Goal: Task Accomplishment & Management: Complete application form

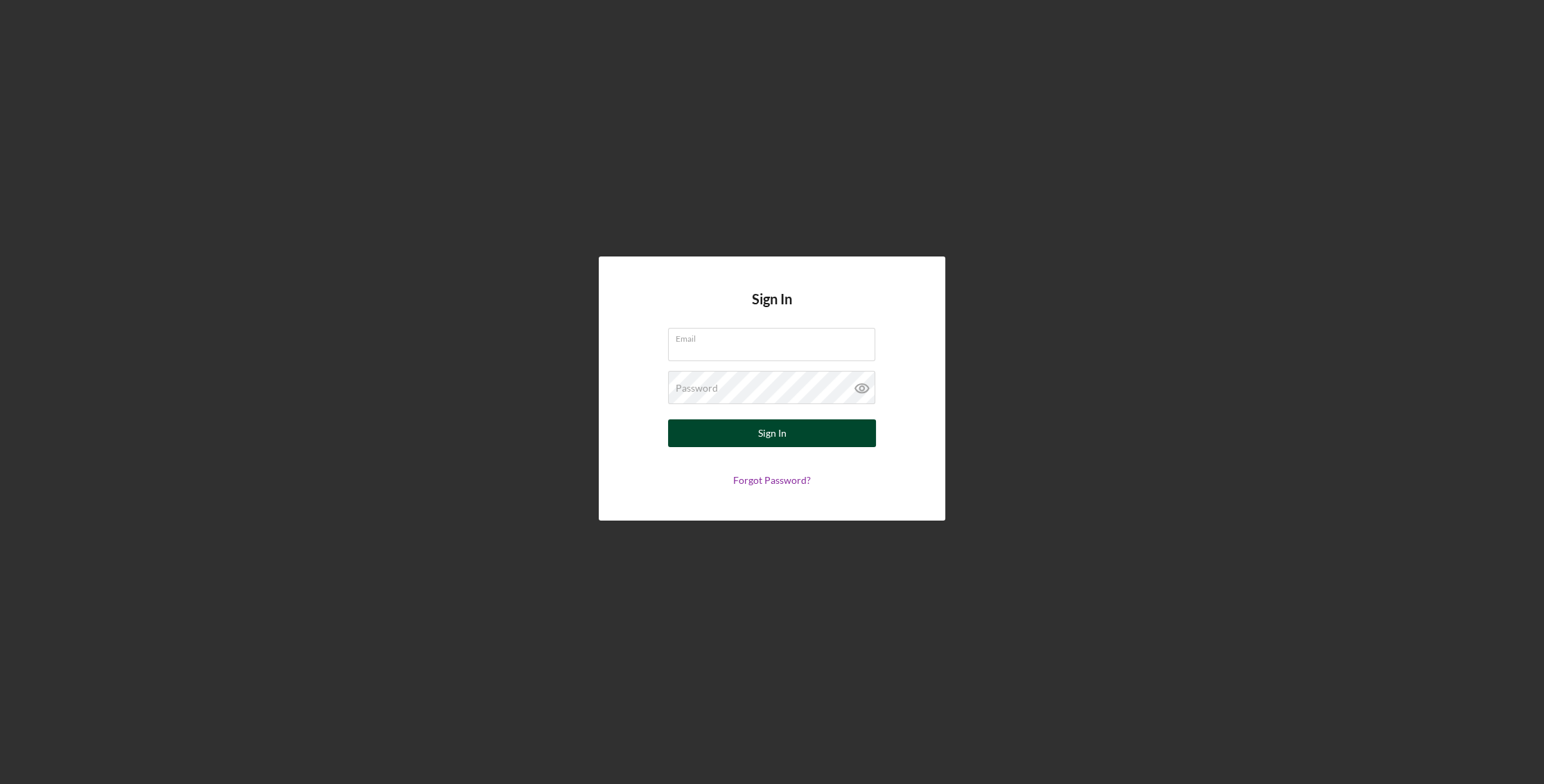
type input "[EMAIL_ADDRESS][DOMAIN_NAME]"
click at [799, 434] on button "Sign In" at bounding box center [772, 433] width 208 height 28
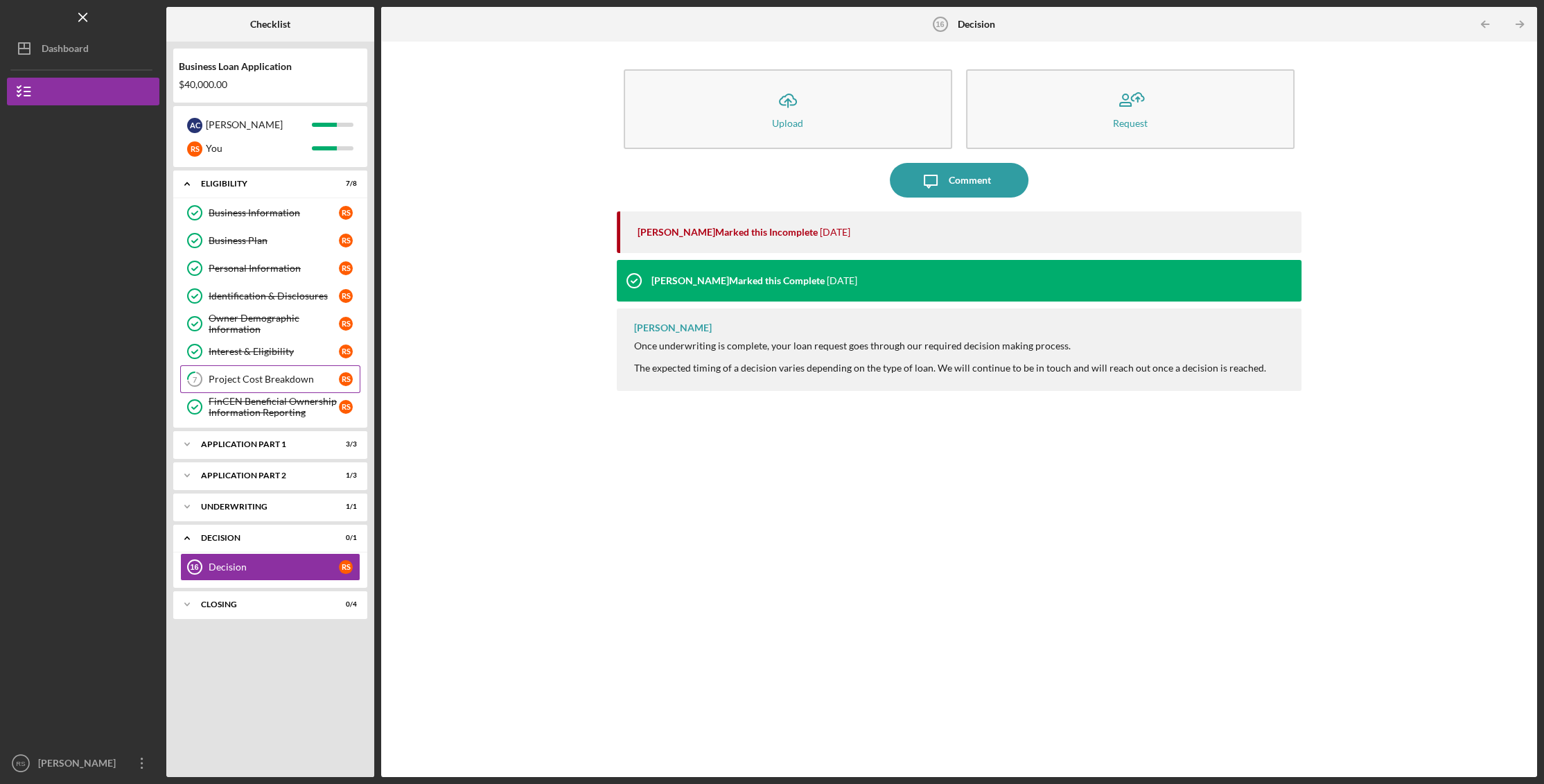
click at [281, 378] on div "Project Cost Breakdown" at bounding box center [273, 379] width 130 height 11
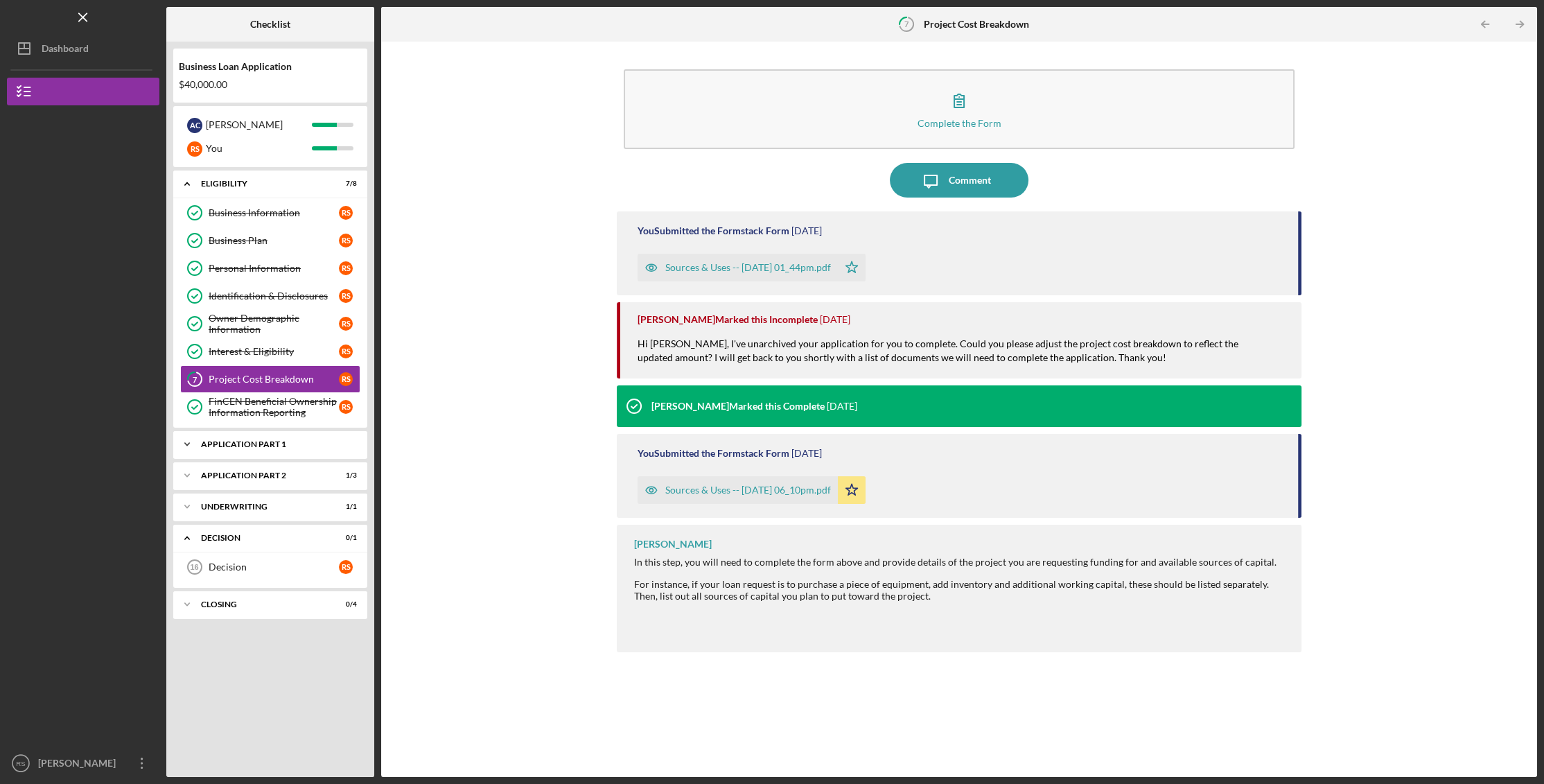
click at [208, 443] on div "Application Part 1" at bounding box center [275, 444] width 149 height 9
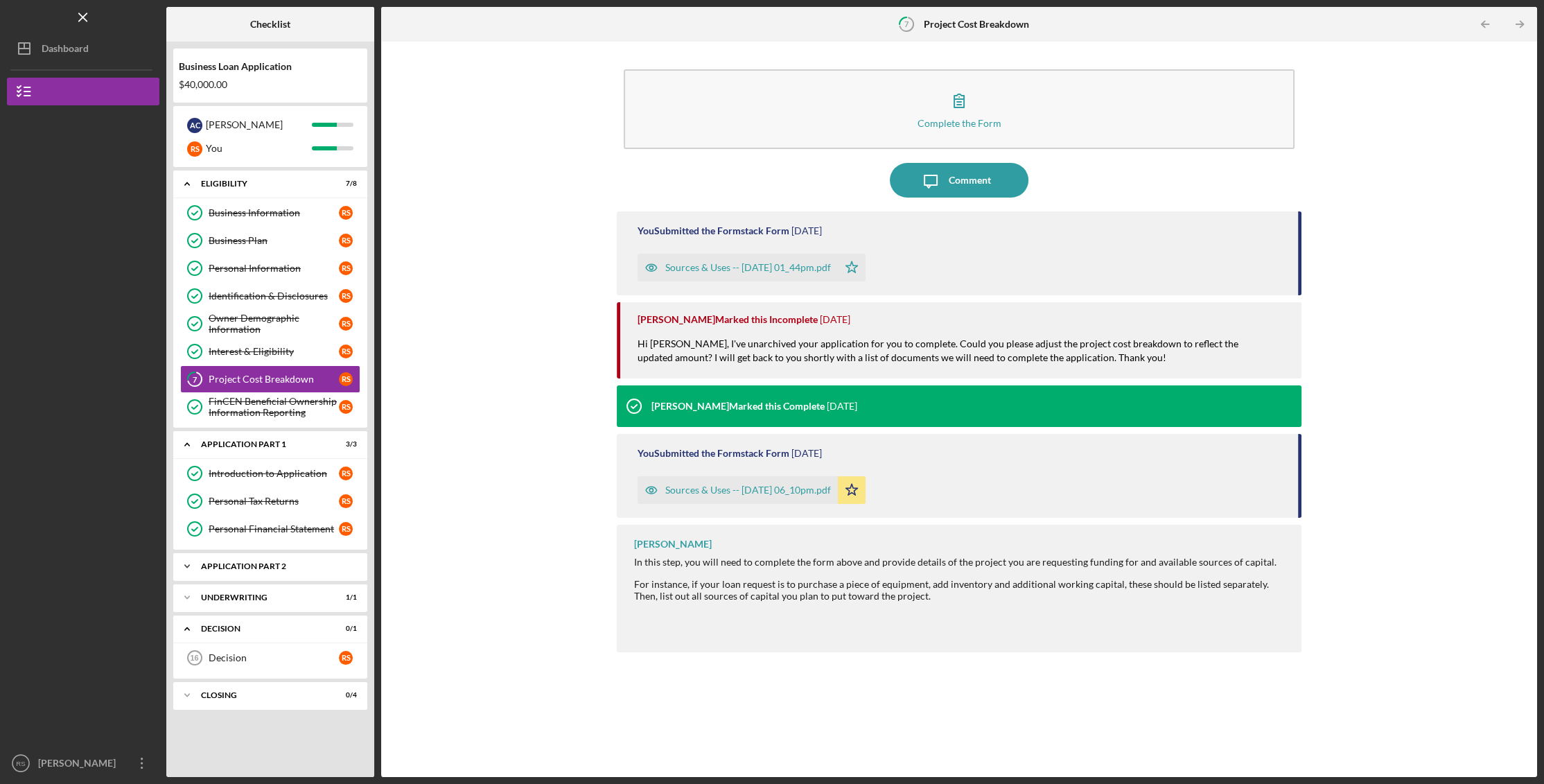
click at [185, 565] on polyline at bounding box center [187, 566] width 4 height 3
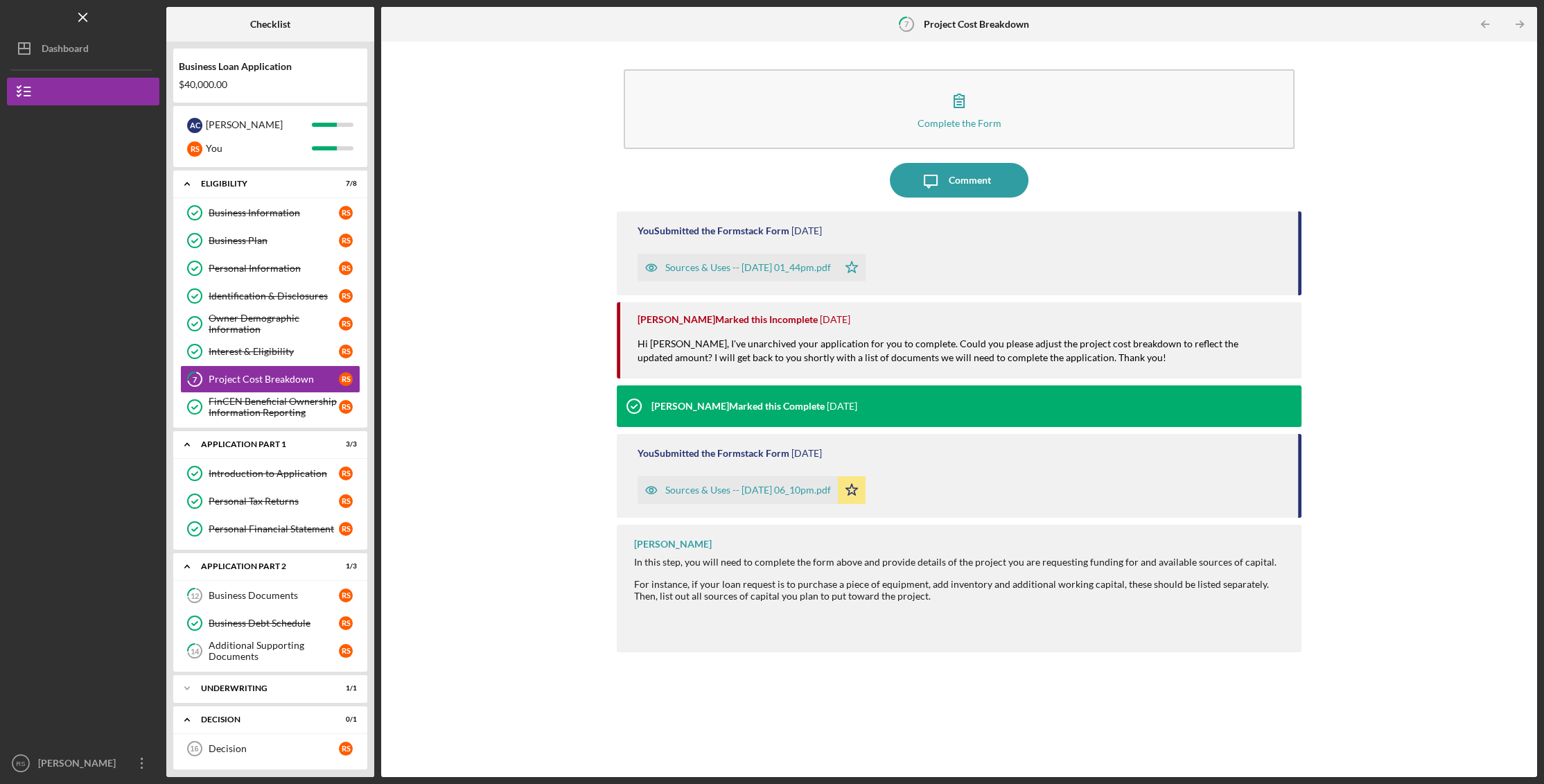
scroll to position [34, 0]
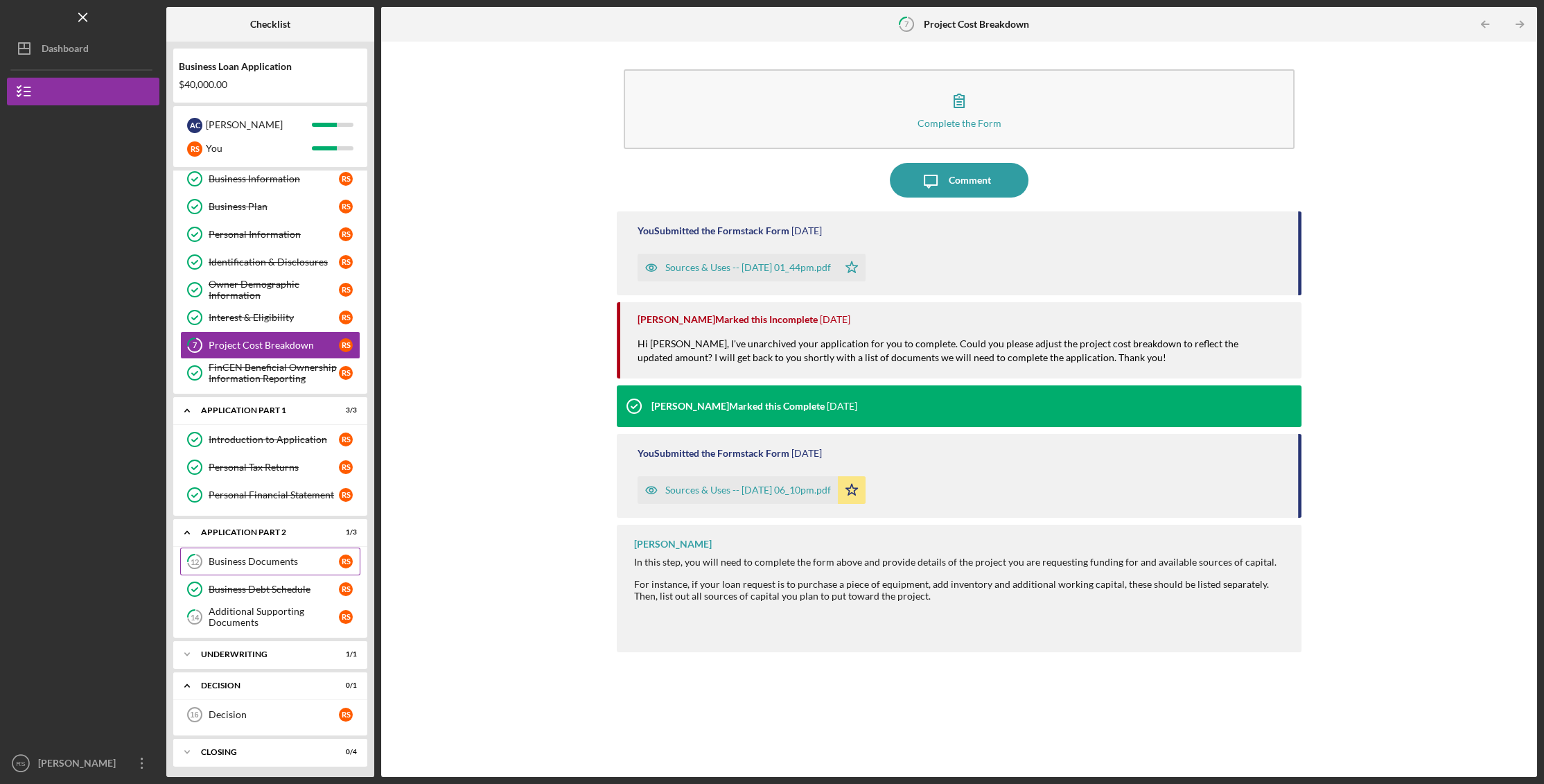
click at [255, 555] on div "Business Documents" at bounding box center [273, 561] width 130 height 11
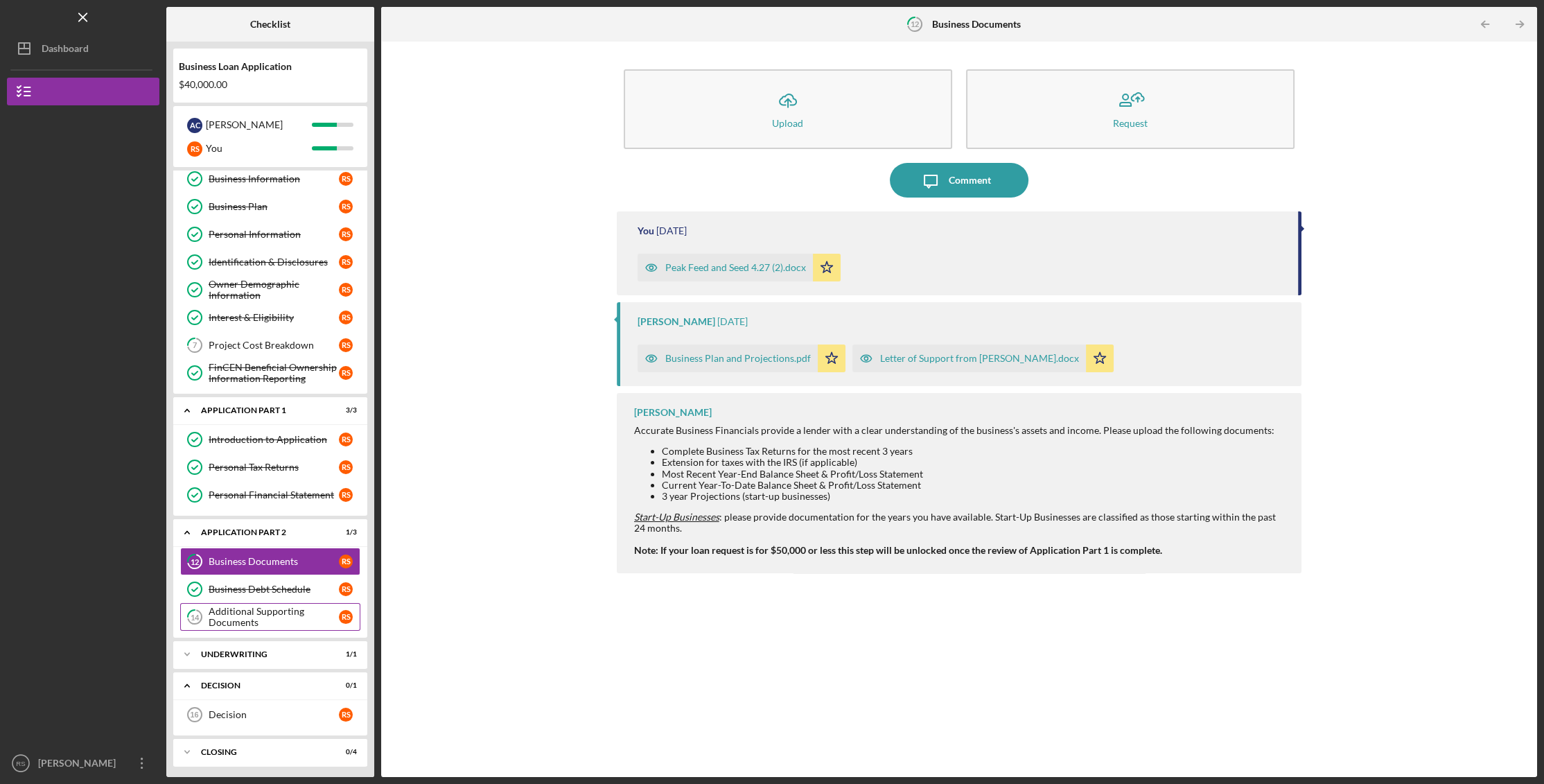
click at [236, 608] on div "Additional Supporting Documents" at bounding box center [273, 617] width 130 height 22
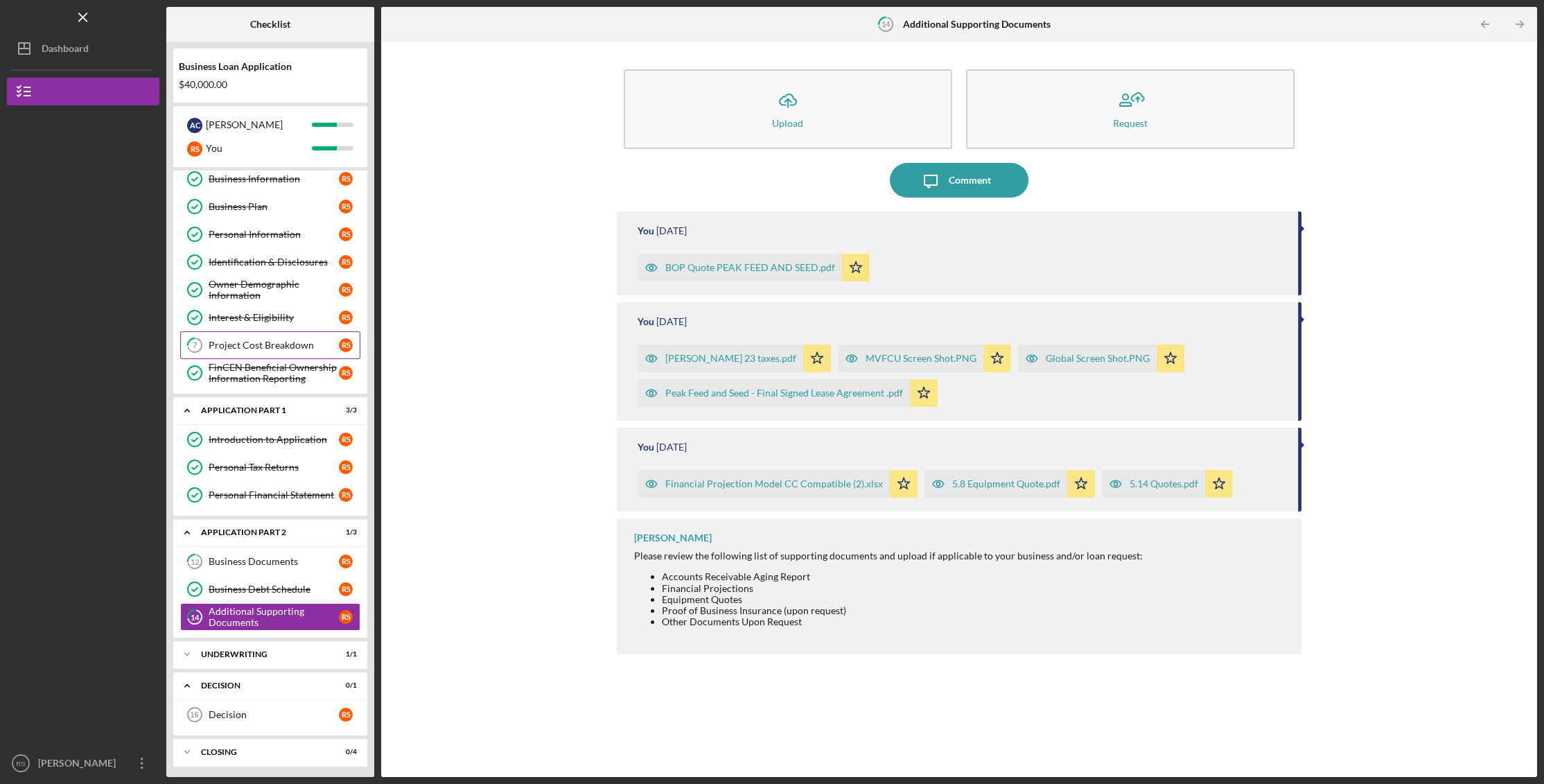
click at [245, 339] on div "Project Cost Breakdown" at bounding box center [273, 345] width 130 height 11
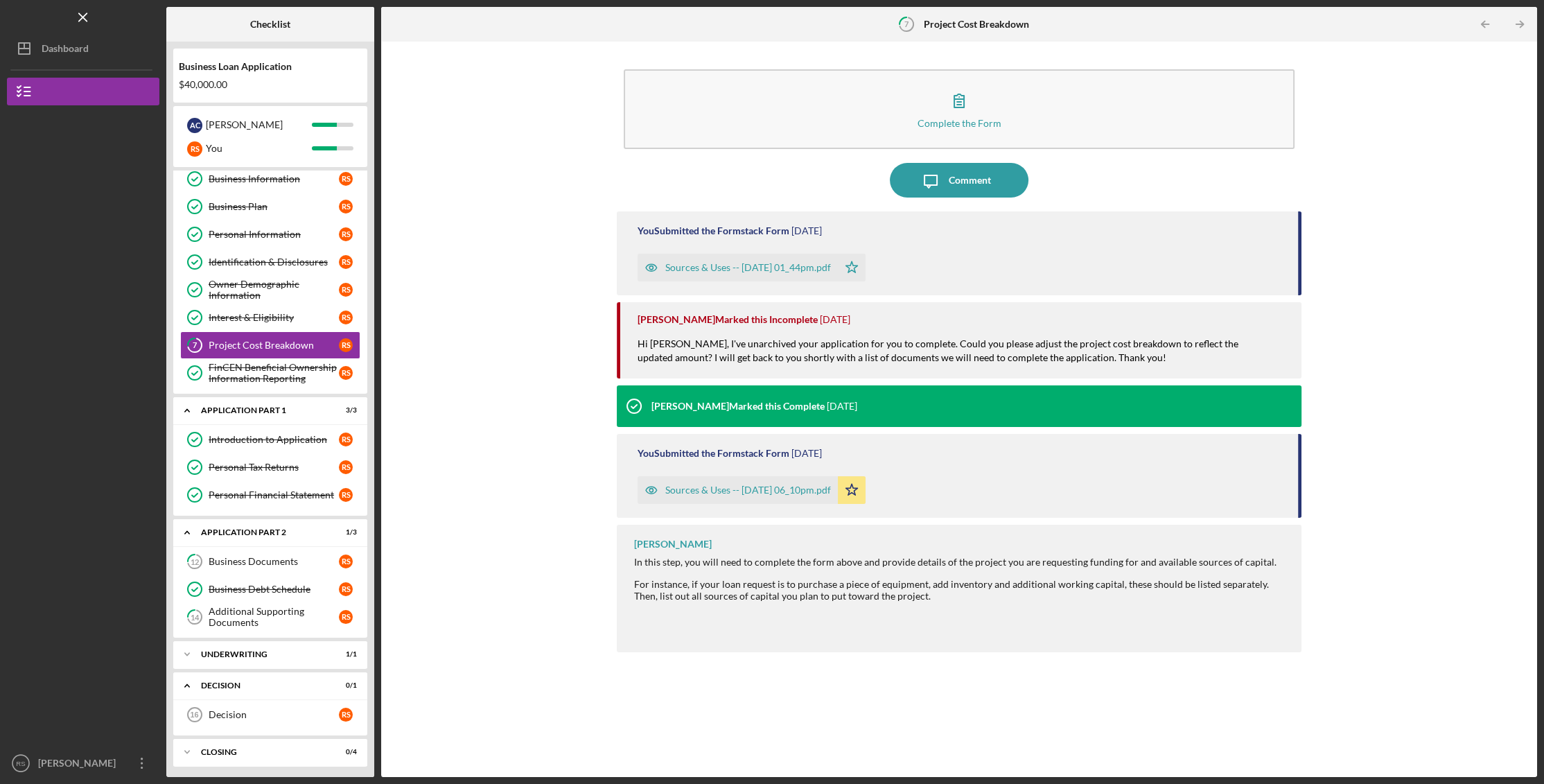
click at [741, 262] on div "Sources & Uses -- [DATE] 01_44pm.pdf" at bounding box center [748, 267] width 166 height 11
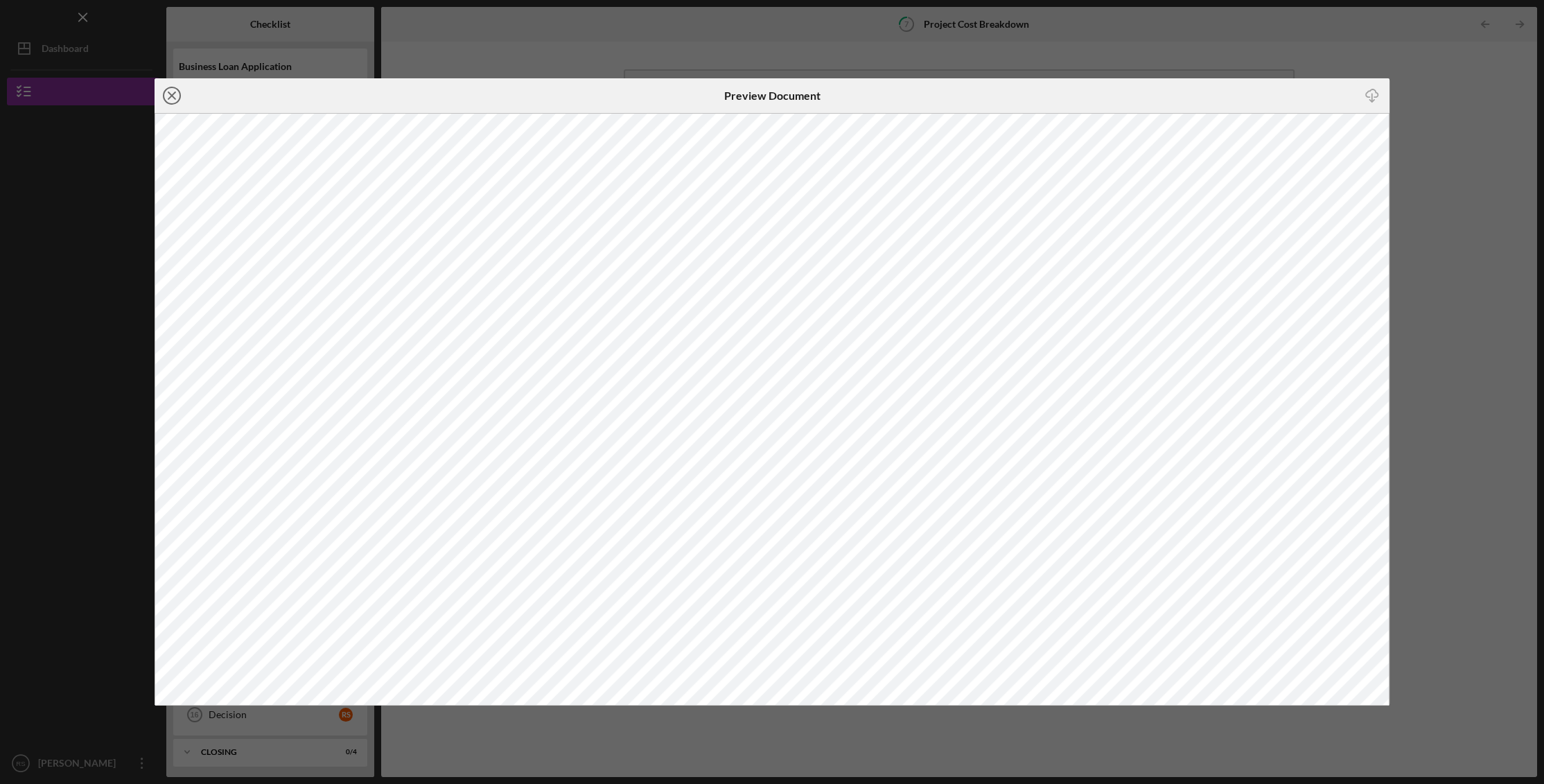
click at [174, 93] on line at bounding box center [171, 95] width 7 height 7
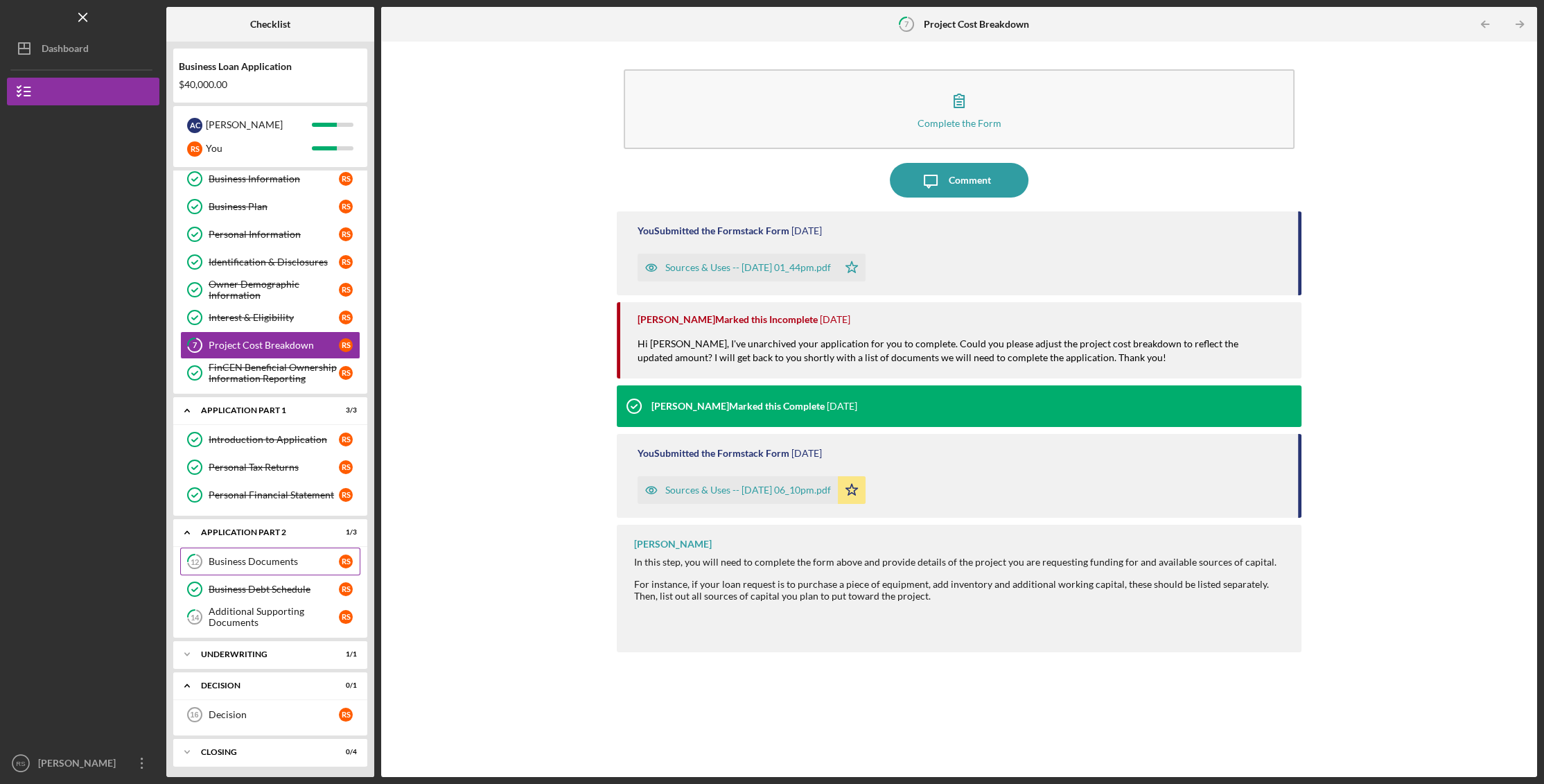
click at [246, 559] on div "Business Documents" at bounding box center [273, 561] width 130 height 11
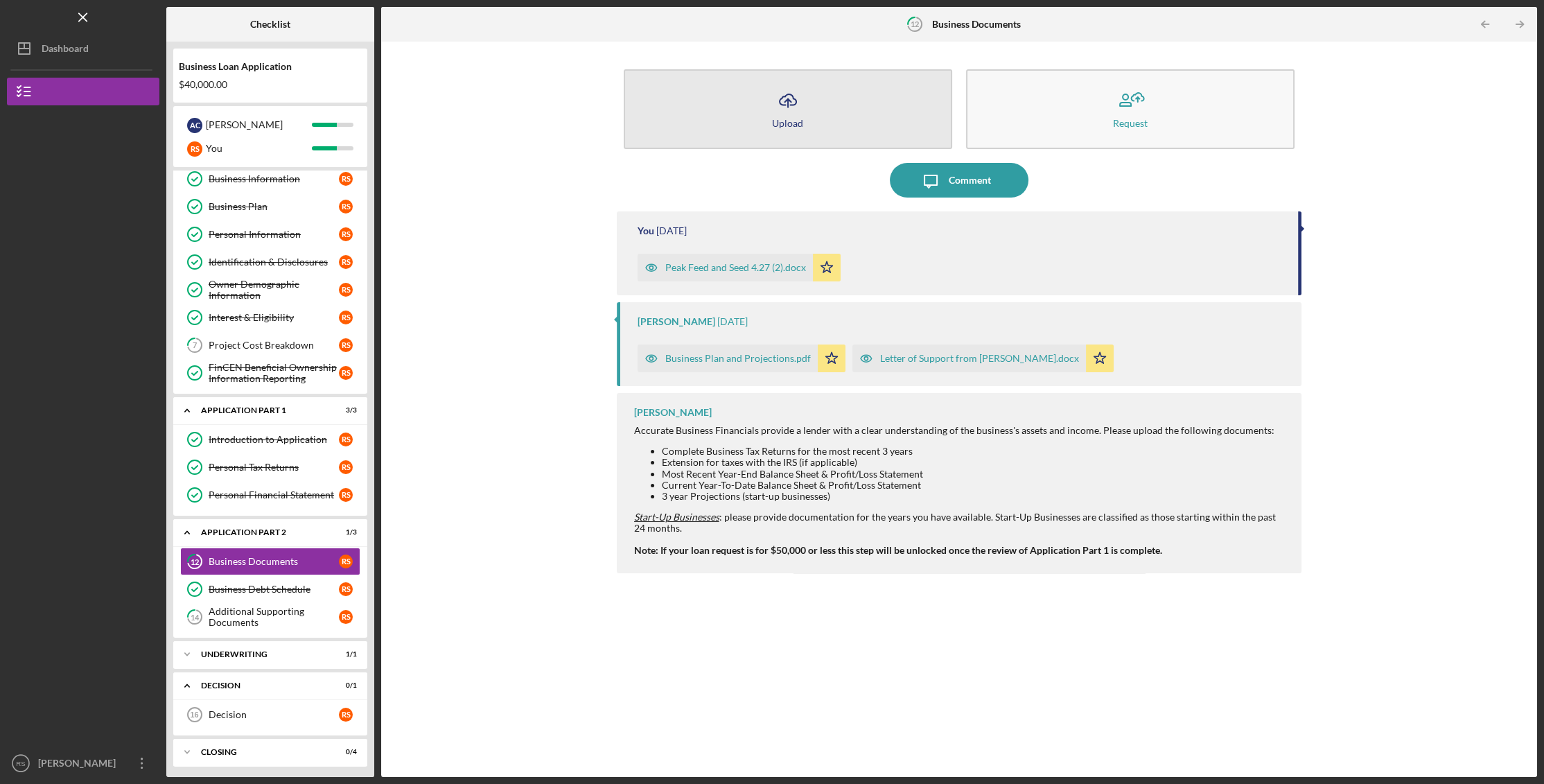
click at [783, 100] on icon "Icon/Upload" at bounding box center [788, 100] width 35 height 35
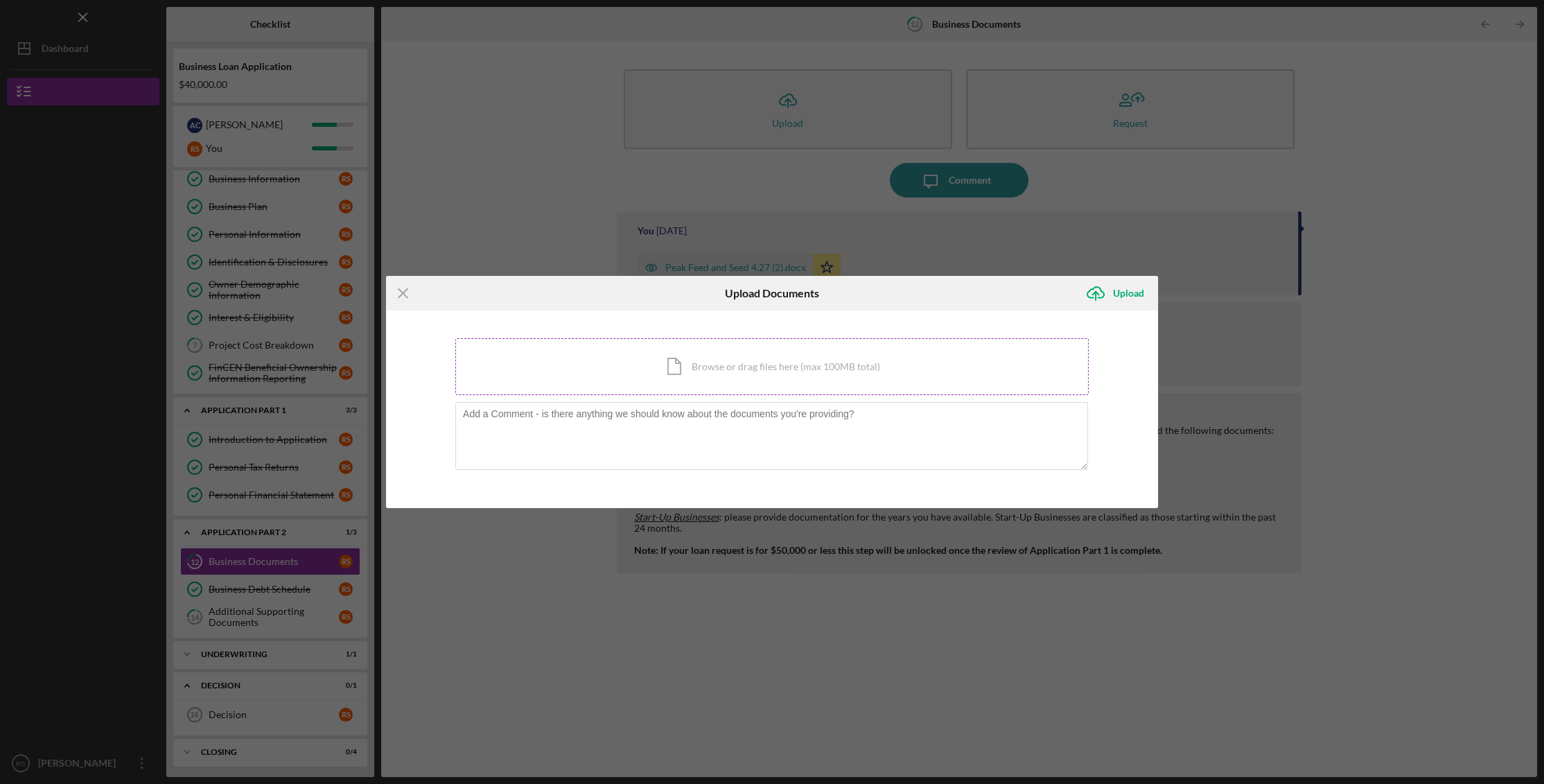
click at [727, 359] on div "Icon/Document Browse or drag files here (max 100MB total) Tap to choose files o…" at bounding box center [772, 366] width 634 height 57
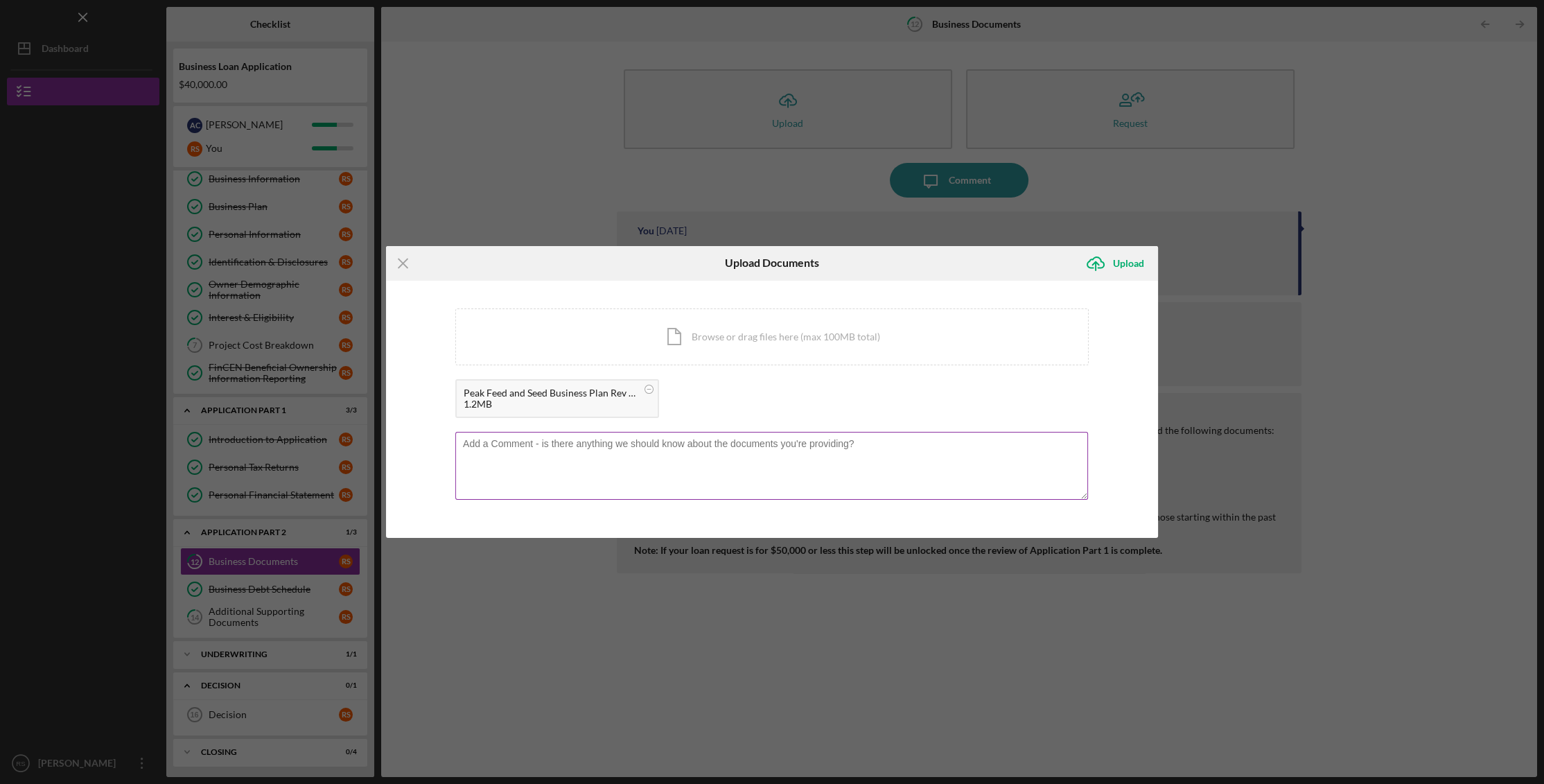
click at [615, 474] on textarea at bounding box center [772, 466] width 633 height 68
type textarea "This is a revised copy of our business plan"
click at [1131, 268] on div "Upload" at bounding box center [1129, 263] width 31 height 28
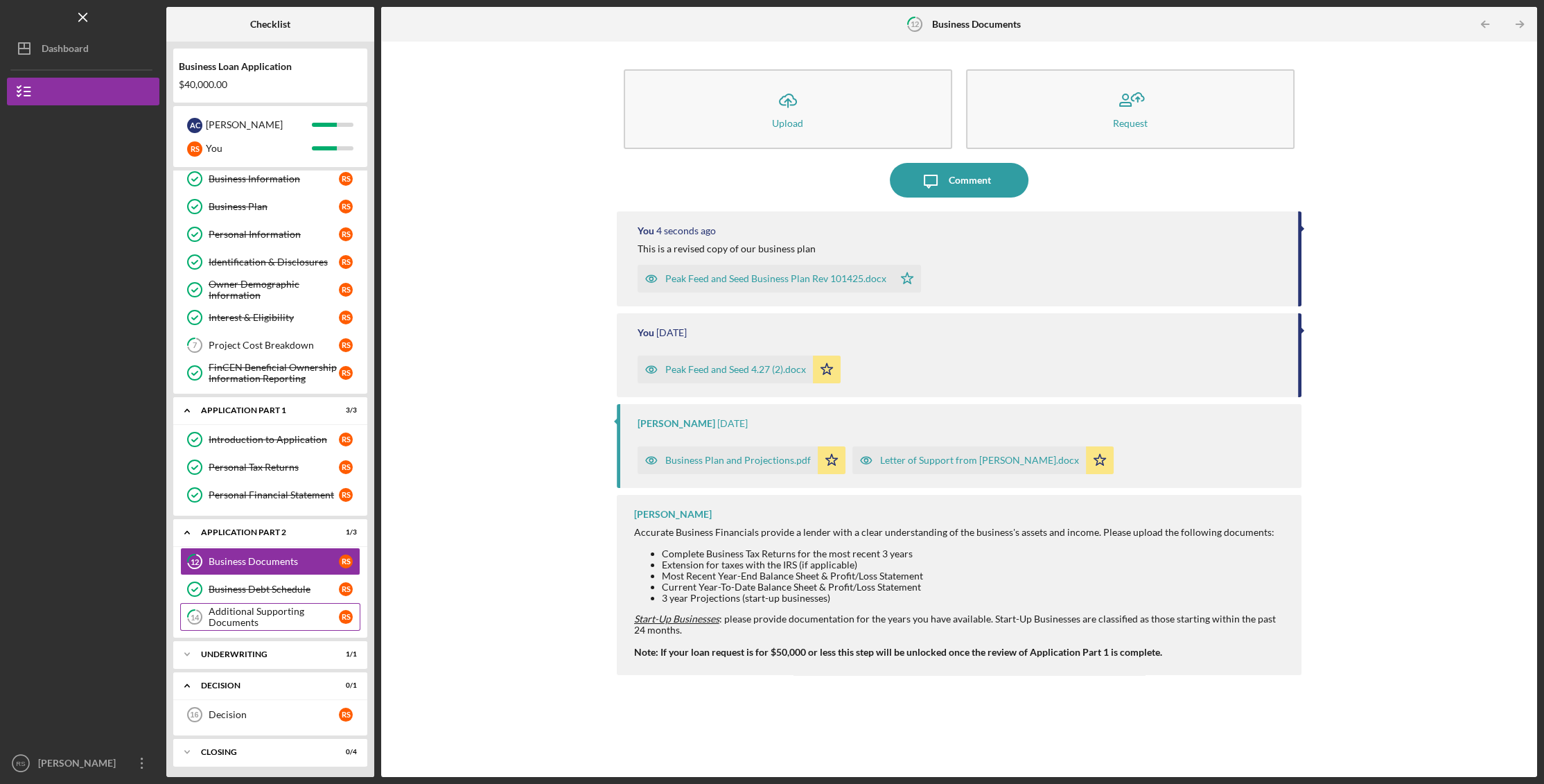
click at [266, 608] on div "Additional Supporting Documents" at bounding box center [273, 617] width 130 height 22
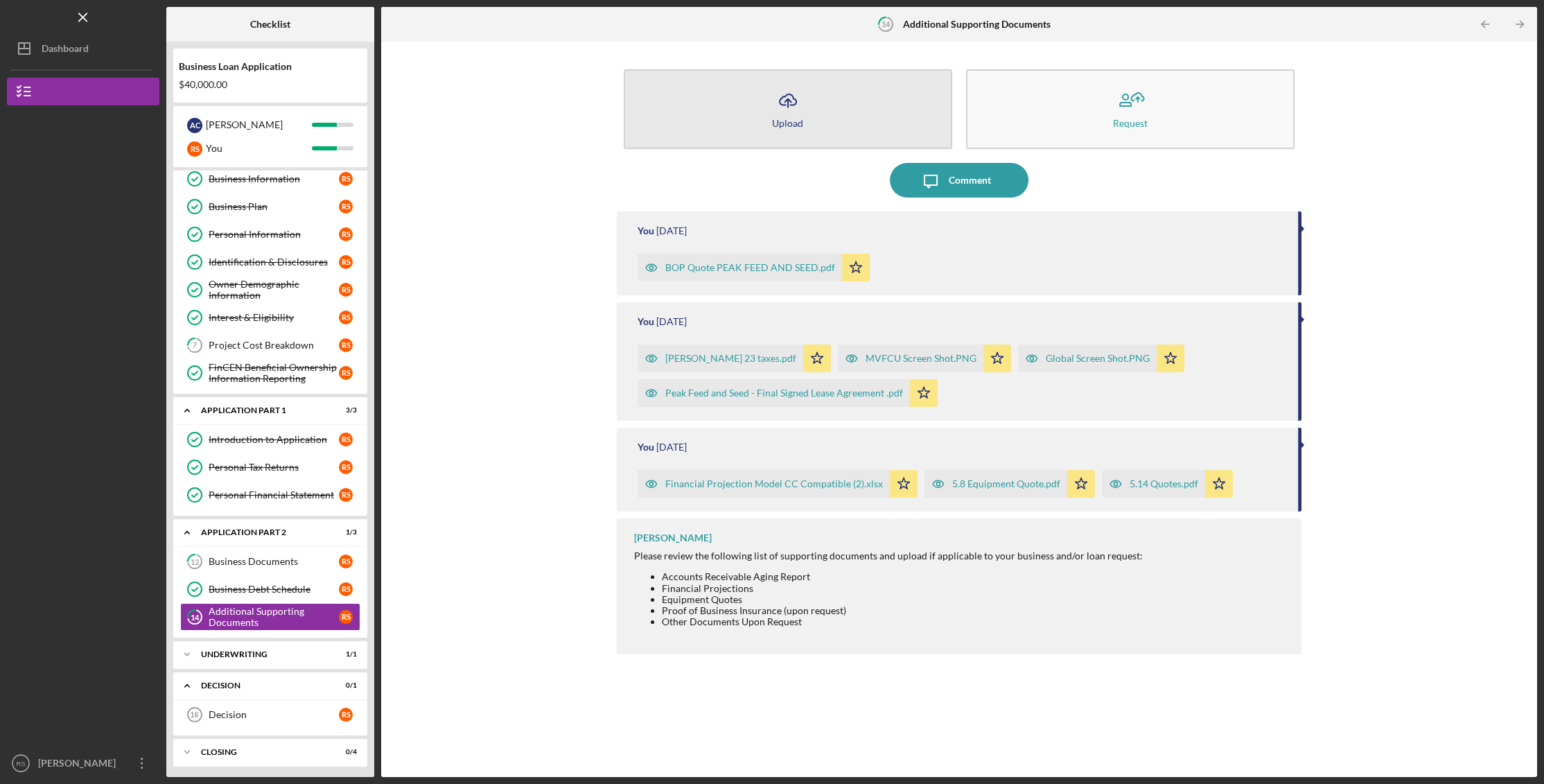
click at [817, 95] on button "Icon/Upload Upload" at bounding box center [788, 108] width 328 height 80
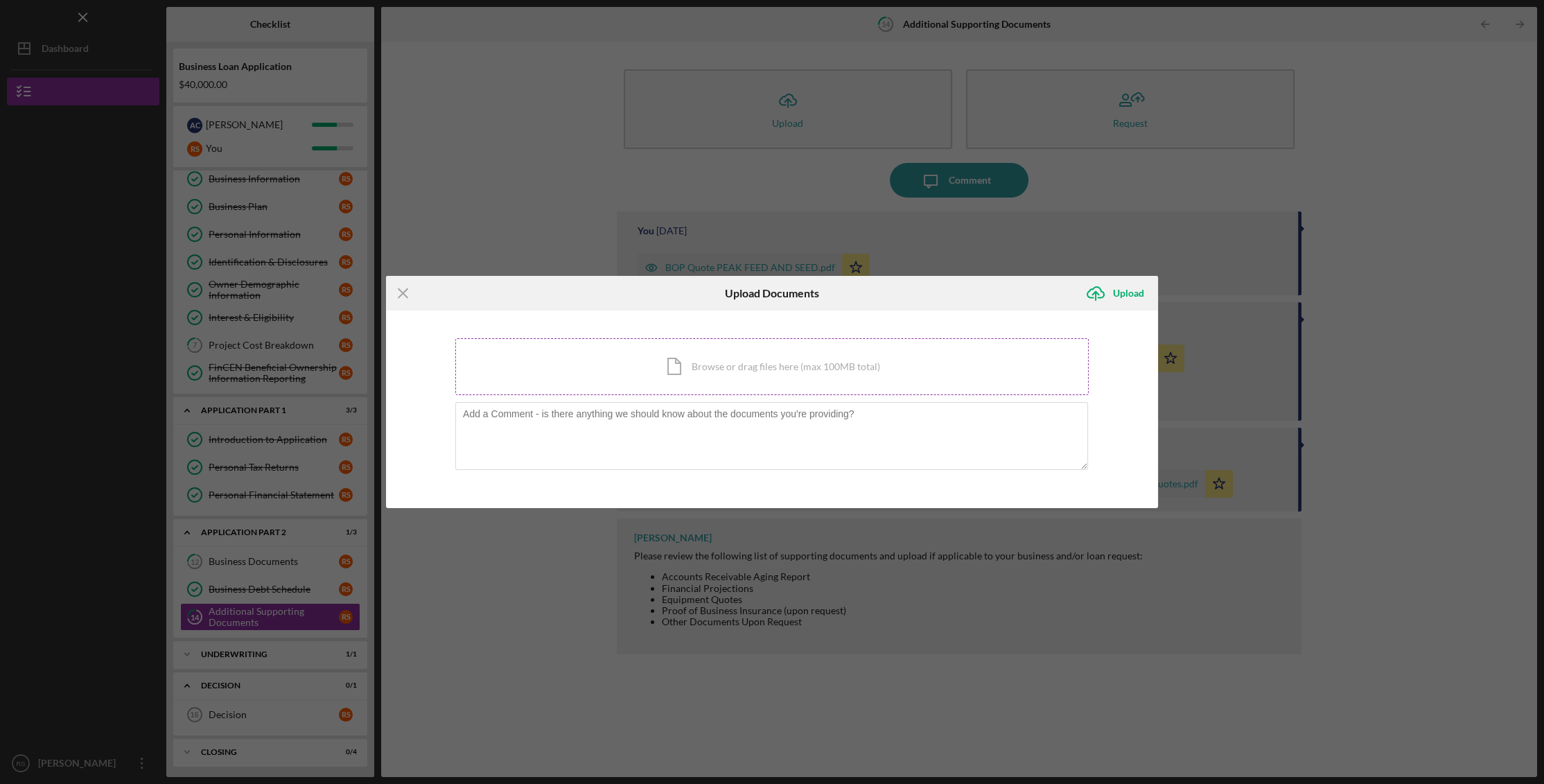
click at [775, 375] on div "Icon/Document Browse or drag files here (max 100MB total) Tap to choose files o…" at bounding box center [772, 366] width 634 height 57
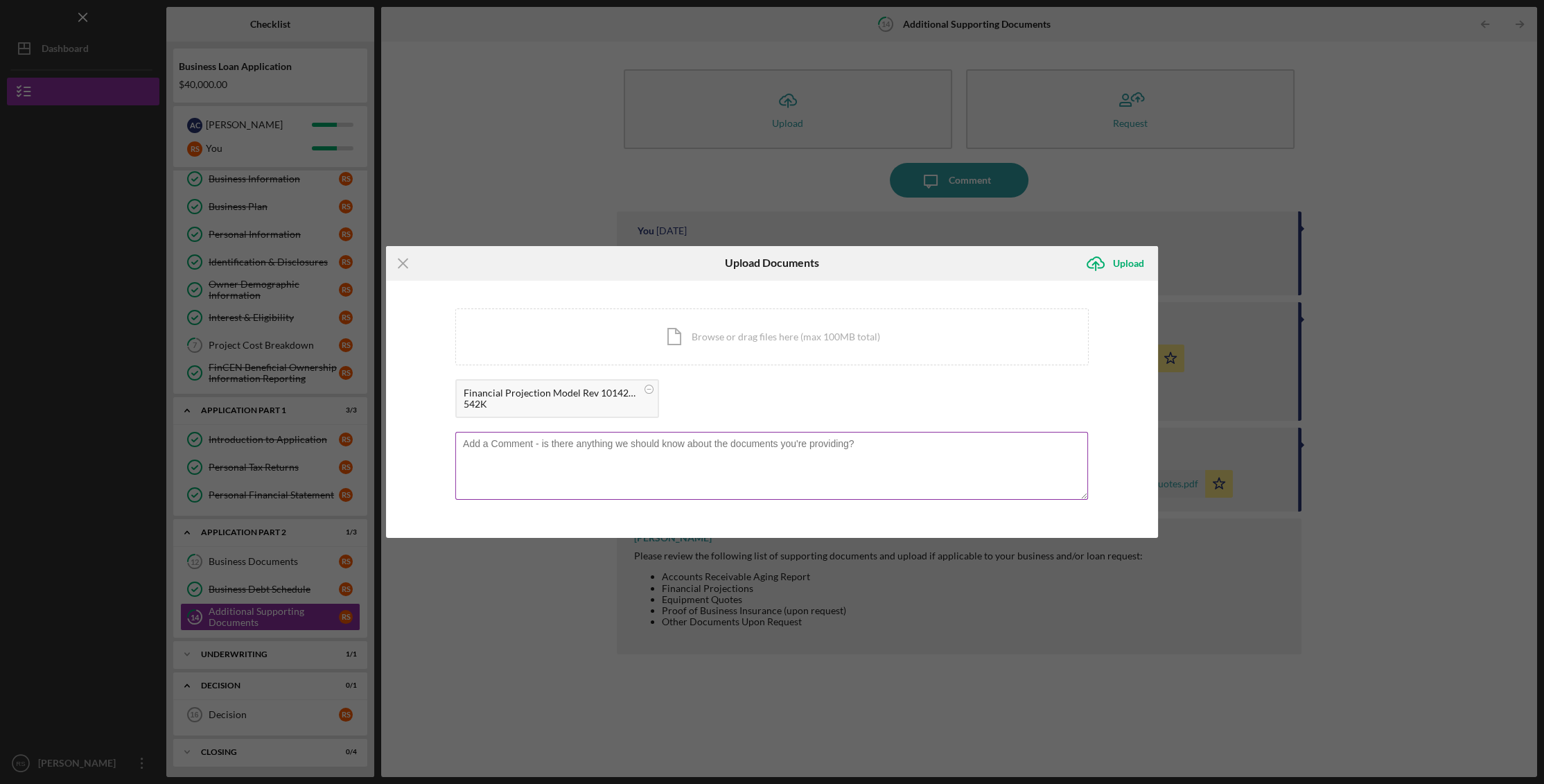
click at [597, 458] on textarea at bounding box center [772, 466] width 633 height 68
click at [545, 444] on textarea "This is a revised finacial projection. This model is showing Jan-Dec given." at bounding box center [772, 466] width 633 height 68
click at [779, 445] on textarea "This is a revised financial projection. This model is showing Jan-Dec given." at bounding box center [772, 466] width 633 height 68
type textarea "This is a revised financial projection. This model is showing Jan-Dec."
click at [1117, 254] on div "Upload" at bounding box center [1129, 263] width 31 height 28
